Goal: Check status: Check status

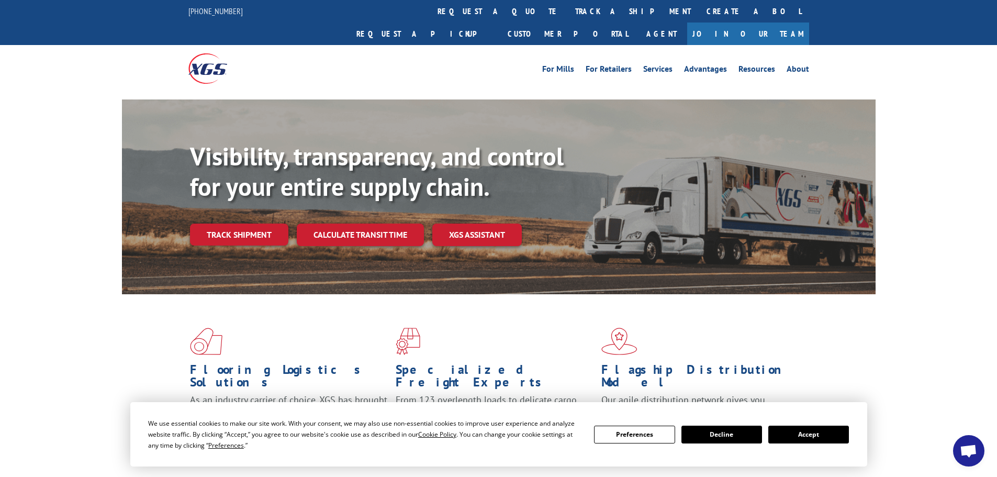
click at [824, 432] on button "Accept" at bounding box center [808, 434] width 81 height 18
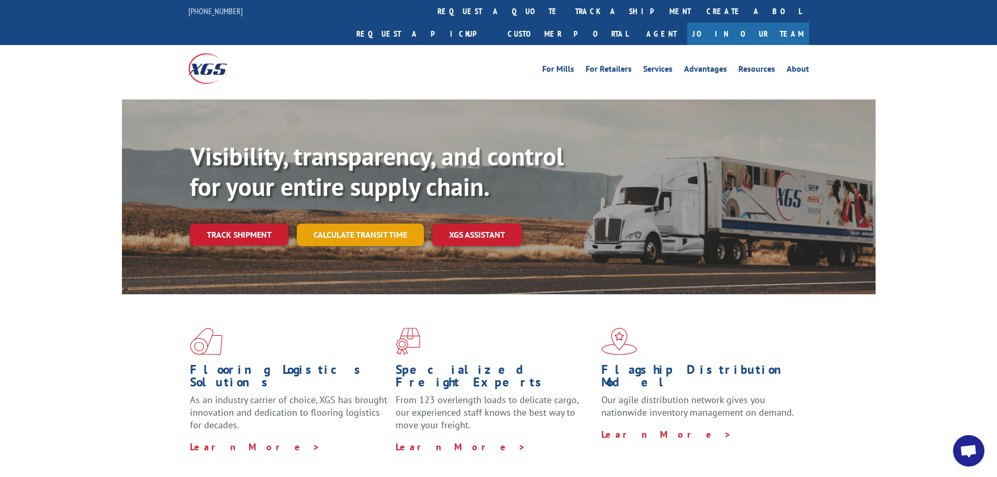
click at [376, 223] on link "Calculate transit time" at bounding box center [360, 234] width 127 height 22
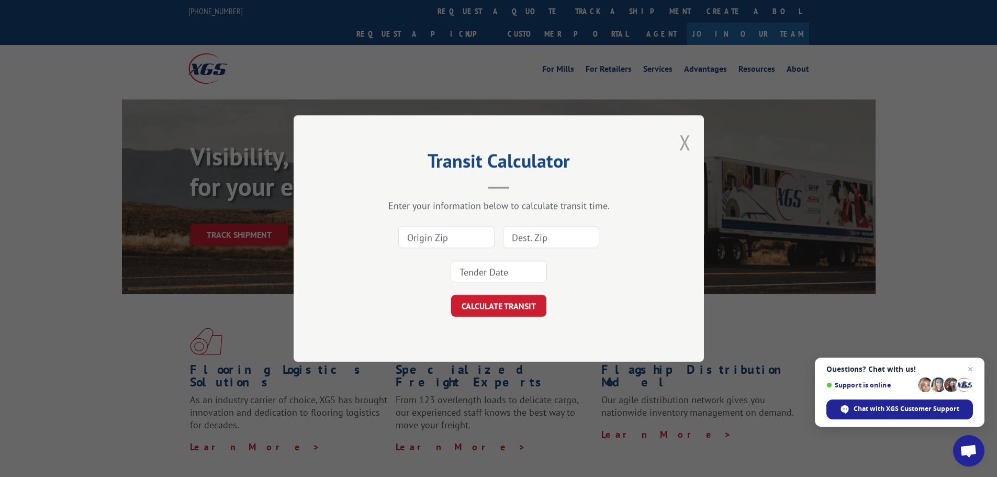
click at [686, 135] on button "Close modal" at bounding box center [685, 142] width 12 height 28
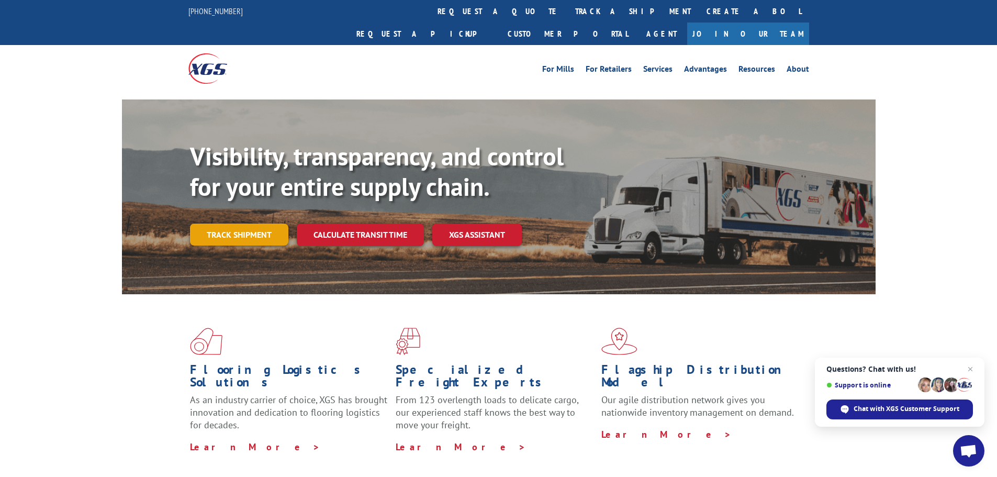
click at [228, 223] on link "Track shipment" at bounding box center [239, 234] width 98 height 22
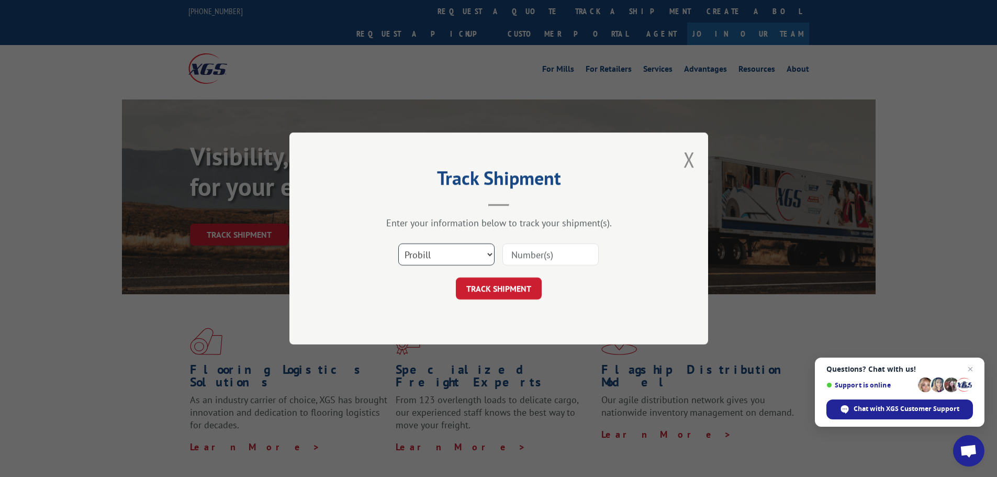
click at [469, 258] on select "Select category... Probill BOL PO" at bounding box center [446, 254] width 96 height 22
select select "po"
click at [398, 243] on select "Select category... Probill BOL PO" at bounding box center [446, 254] width 96 height 22
paste input "13537495"
type input "13537495"
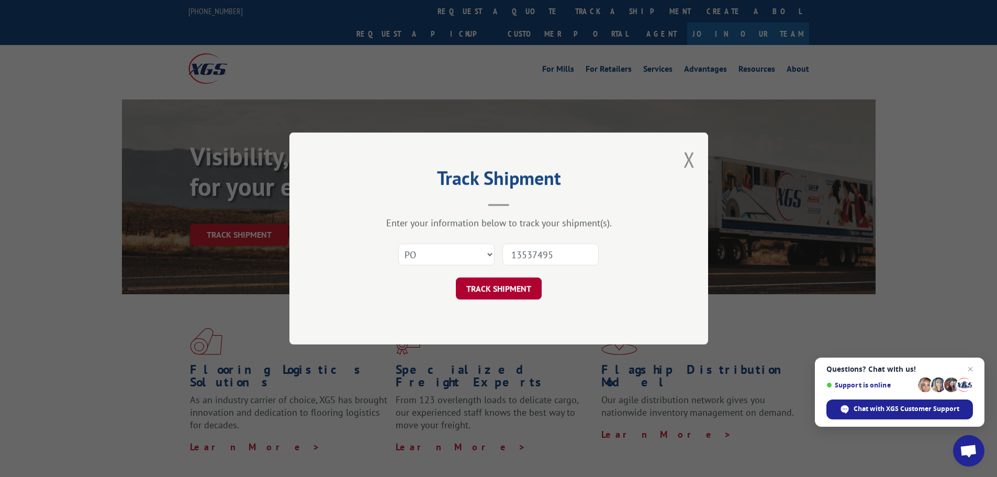
click at [523, 296] on button "TRACK SHIPMENT" at bounding box center [499, 288] width 86 height 22
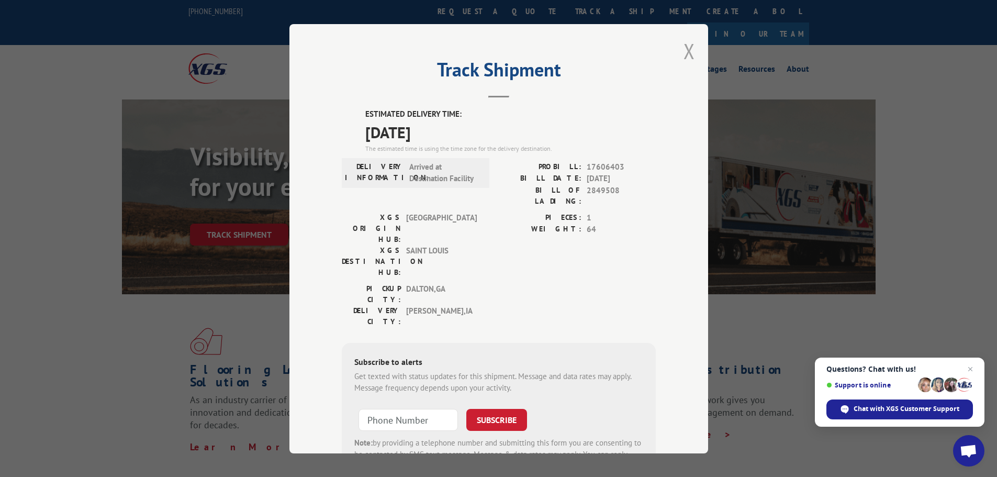
click at [690, 51] on button "Close modal" at bounding box center [689, 51] width 12 height 28
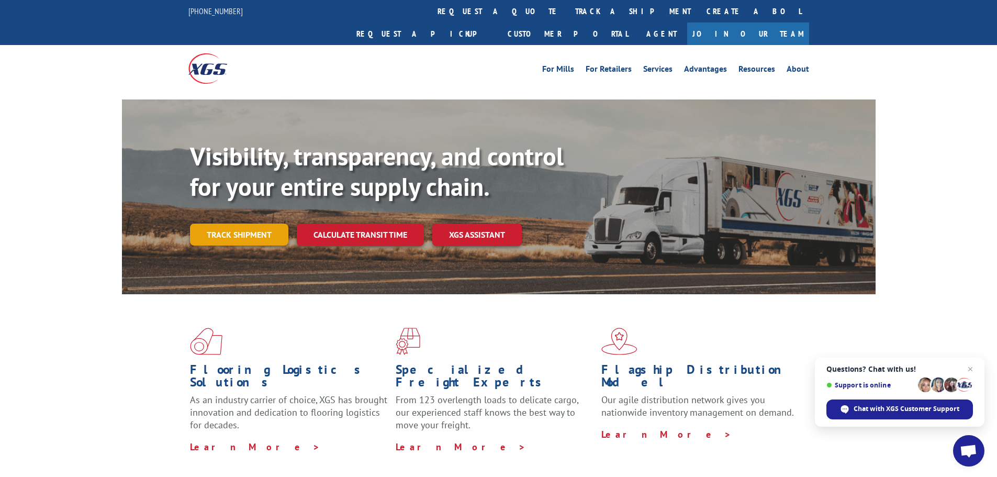
click at [251, 223] on link "Track shipment" at bounding box center [239, 234] width 98 height 22
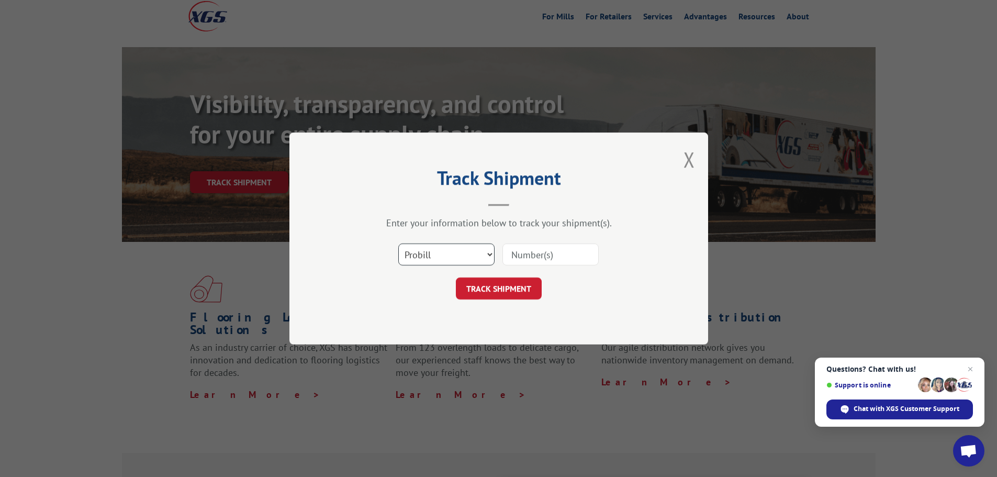
click at [477, 256] on select "Select category... Probill BOL PO" at bounding box center [446, 254] width 96 height 22
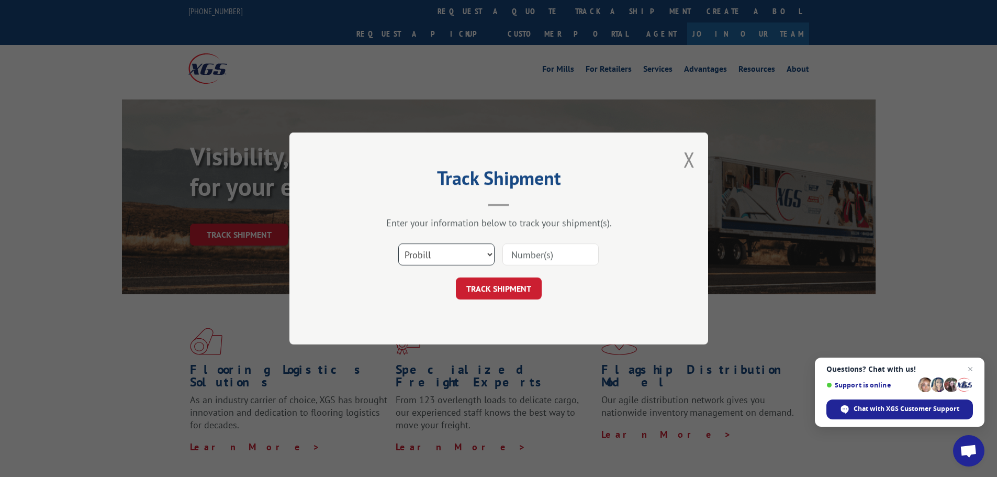
click at [445, 255] on select "Select category... Probill BOL PO" at bounding box center [446, 254] width 96 height 22
select select "po"
click at [398, 243] on select "Select category... Probill BOL PO" at bounding box center [446, 254] width 96 height 22
paste input "13537534"
type input "13537534"
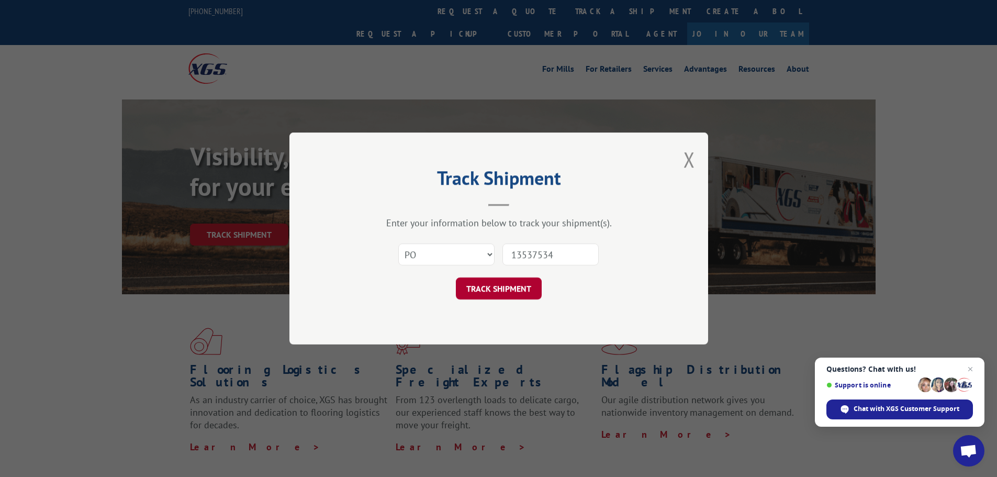
click at [527, 287] on button "TRACK SHIPMENT" at bounding box center [499, 288] width 86 height 22
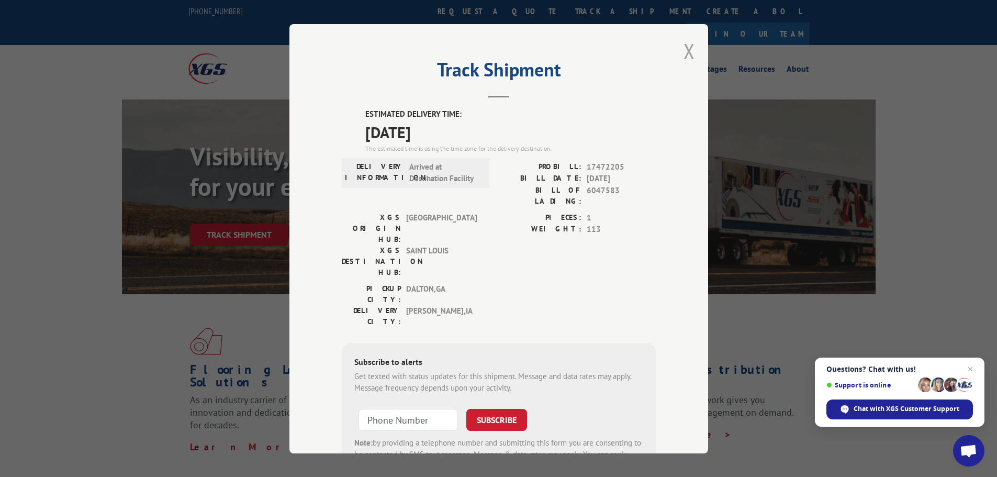
click at [684, 51] on button "Close modal" at bounding box center [689, 51] width 12 height 28
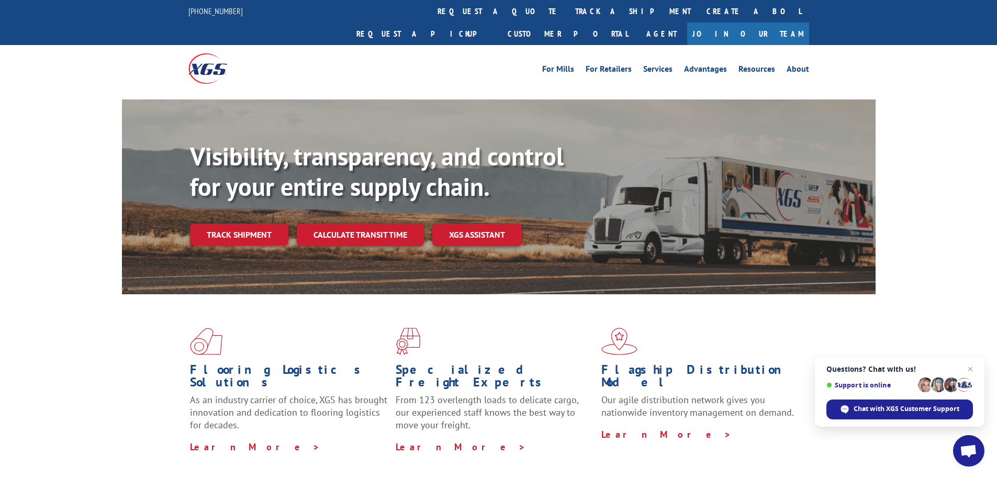
click at [235, 223] on link "Track shipment" at bounding box center [239, 234] width 98 height 22
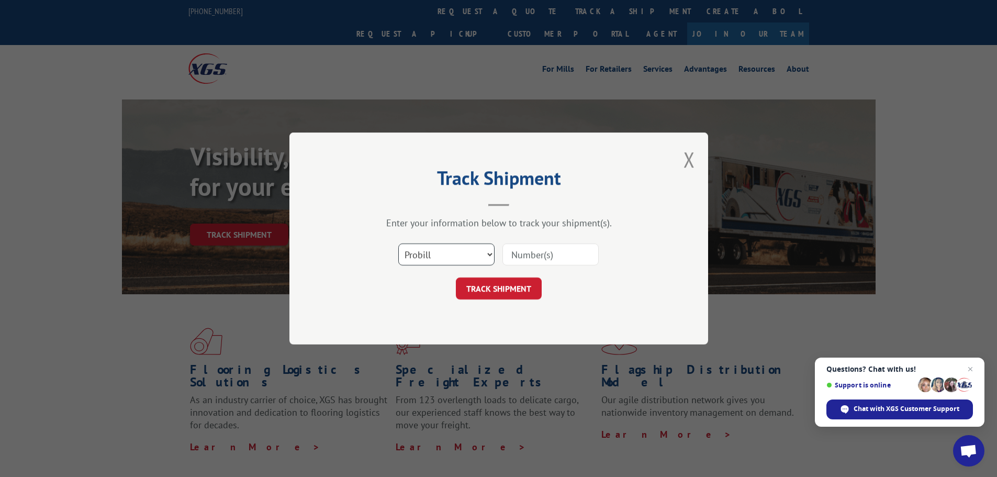
click at [436, 261] on select "Select category... Probill BOL PO" at bounding box center [446, 254] width 96 height 22
select select "po"
click at [398, 243] on select "Select category... Probill BOL PO" at bounding box center [446, 254] width 96 height 22
paste input "13537534"
type input "13537534"
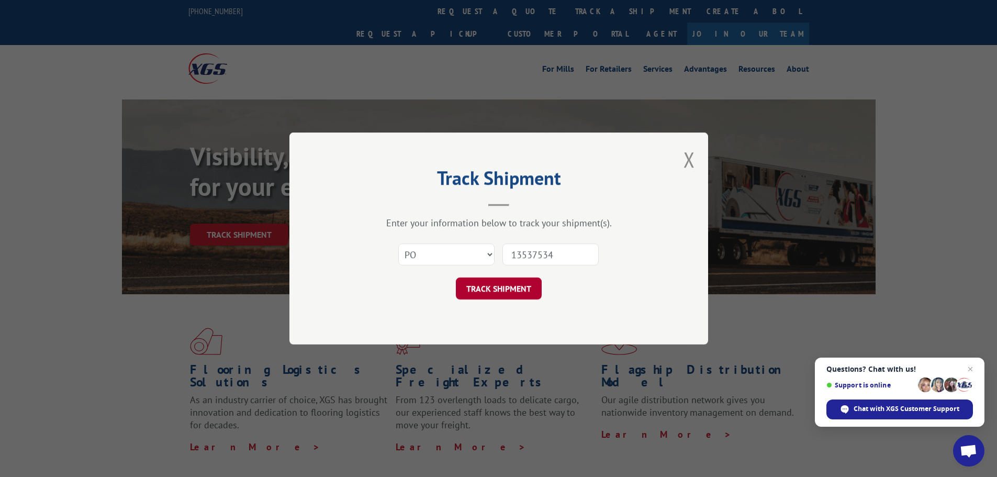
click at [523, 290] on button "TRACK SHIPMENT" at bounding box center [499, 288] width 86 height 22
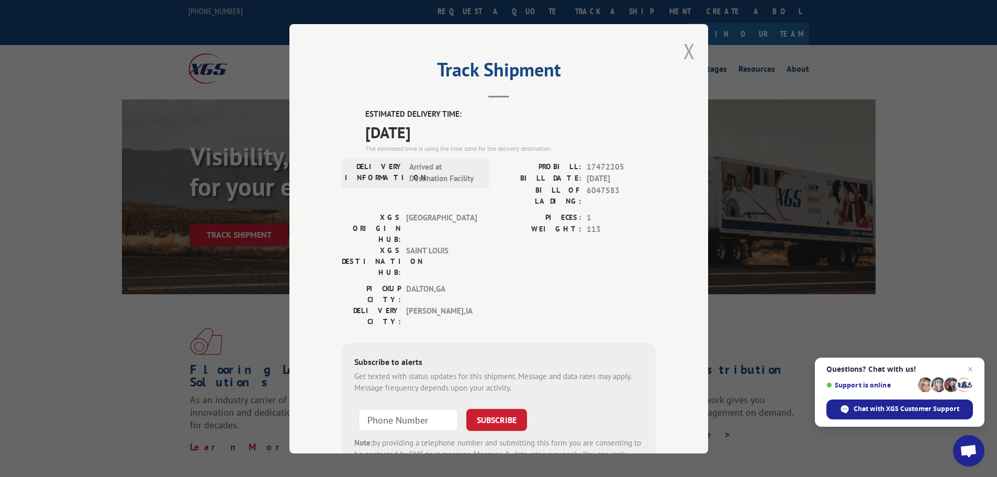
click at [683, 51] on button "Close modal" at bounding box center [689, 51] width 12 height 28
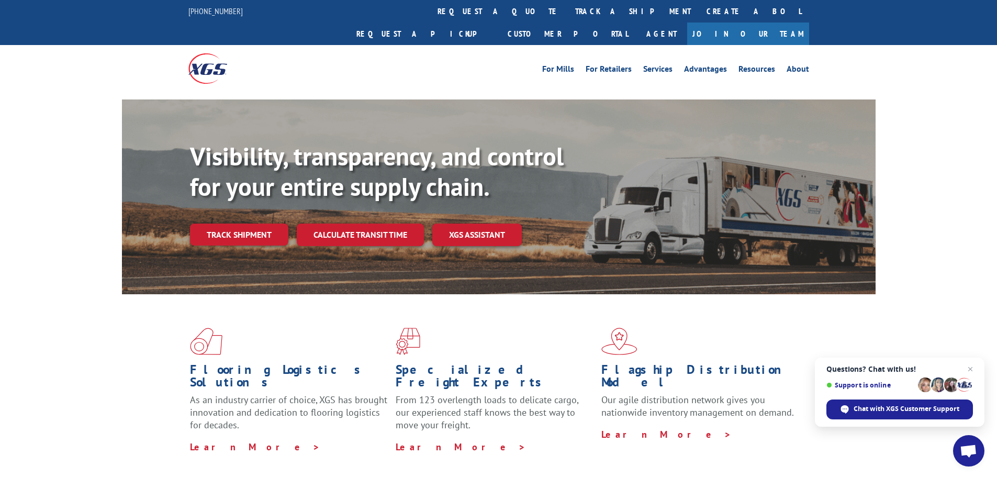
click at [272, 223] on link "Track shipment" at bounding box center [239, 234] width 98 height 22
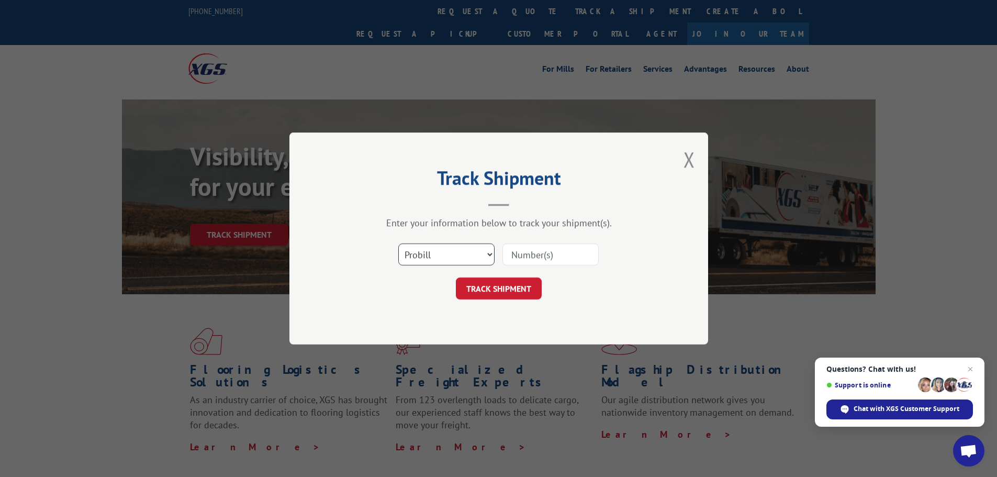
click at [432, 248] on select "Select category... Probill BOL PO" at bounding box center [446, 254] width 96 height 22
select select "po"
click at [398, 243] on select "Select category... Probill BOL PO" at bounding box center [446, 254] width 96 height 22
click at [691, 160] on button "Close modal" at bounding box center [689, 159] width 12 height 28
